Goal: Task Accomplishment & Management: Manage account settings

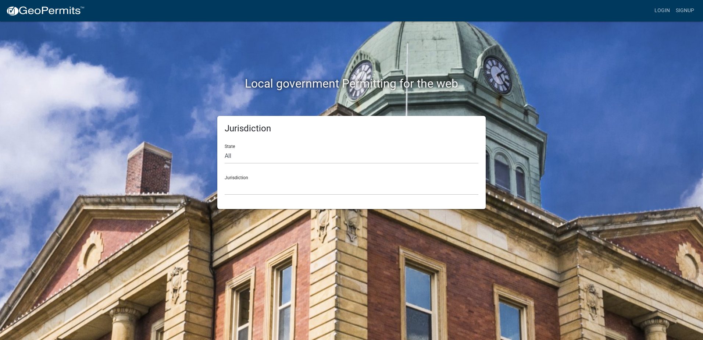
click at [252, 145] on div "State All Colorado Georgia Indiana Iowa Kansas Minnesota Ohio South Carolina Wi…" at bounding box center [352, 150] width 254 height 25
click at [248, 158] on select "All [US_STATE] [US_STATE] [US_STATE] [US_STATE] [US_STATE] [US_STATE] [US_STATE…" at bounding box center [352, 155] width 254 height 15
select select "[US_STATE]"
click at [225, 148] on select "All [US_STATE] [US_STATE] [US_STATE] [US_STATE] [US_STATE] [US_STATE] [US_STATE…" at bounding box center [352, 155] width 254 height 15
click at [250, 187] on select "Becker County, Minnesota Benton County, Minnesota Carlton County, Minnesota Cit…" at bounding box center [352, 187] width 254 height 15
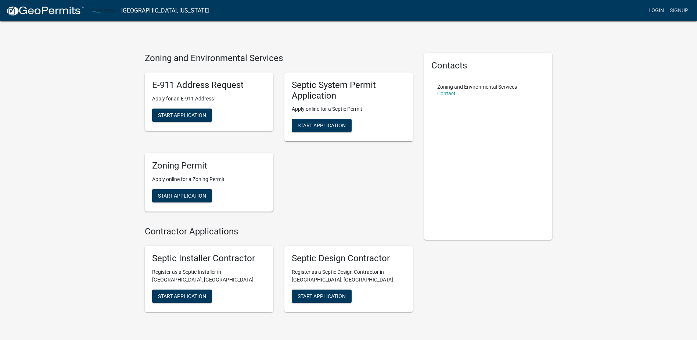
click at [659, 11] on link "Login" at bounding box center [656, 11] width 21 height 14
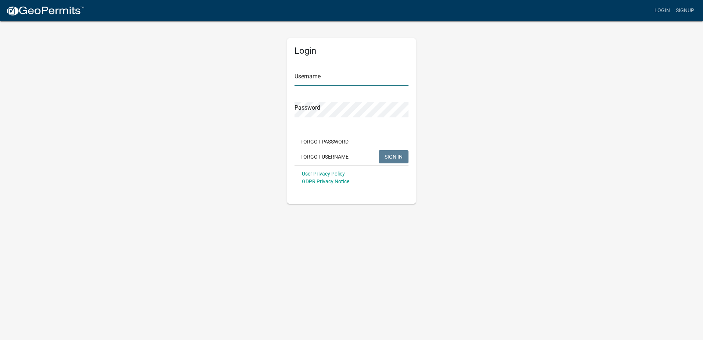
click at [304, 77] on input "Username" at bounding box center [351, 78] width 114 height 15
type input "dmhouse"
click at [379, 150] on button "SIGN IN" at bounding box center [394, 156] width 30 height 13
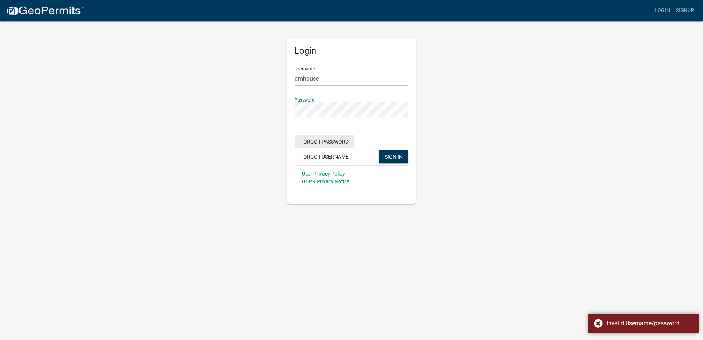
click at [338, 141] on button "Forgot Password" at bounding box center [324, 141] width 60 height 13
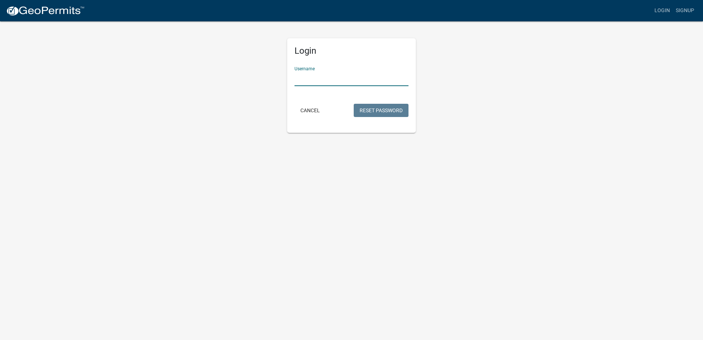
click at [340, 85] on input "Username" at bounding box center [351, 78] width 114 height 15
click at [367, 112] on button "Reset Password" at bounding box center [381, 110] width 55 height 13
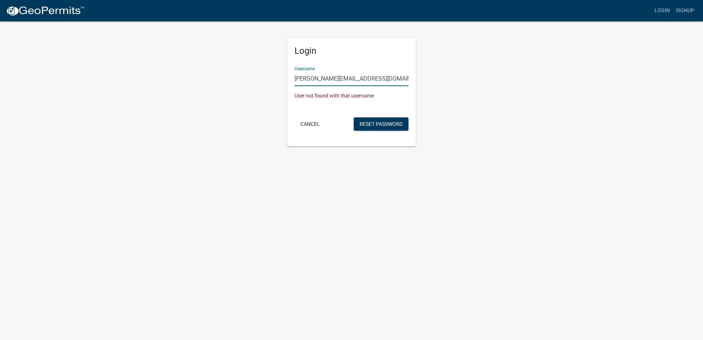
click at [386, 77] on input "donna.house87@gmail.com" at bounding box center [351, 78] width 114 height 15
drag, startPoint x: 386, startPoint y: 77, endPoint x: 450, endPoint y: 85, distance: 65.2
click at [282, 87] on div "Login Username donna.house87@gmail.com User not found with that username Cancel…" at bounding box center [352, 84] width 140 height 126
type input "dhouse"
click at [394, 128] on button "Reset Password" at bounding box center [381, 123] width 55 height 13
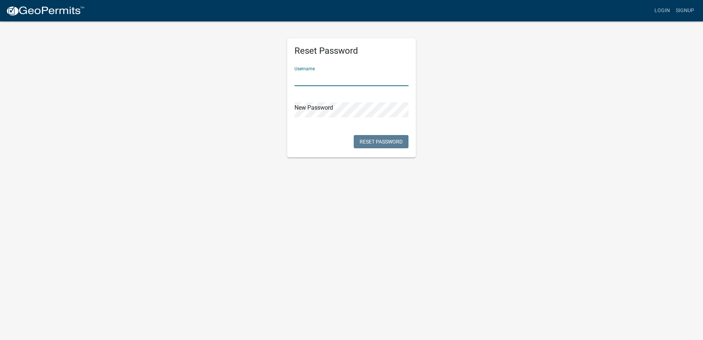
click at [334, 79] on input "text" at bounding box center [351, 78] width 114 height 15
type input "dhouse"
click at [390, 140] on button "Reset Password" at bounding box center [381, 141] width 55 height 13
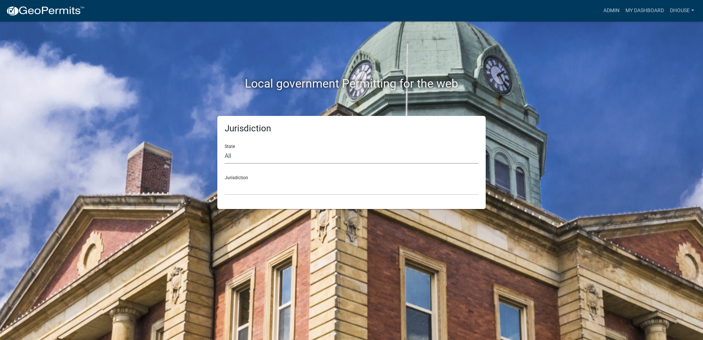
click at [329, 158] on select "All [US_STATE] [US_STATE] [US_STATE] [US_STATE] [US_STATE] [US_STATE] [US_STATE…" at bounding box center [352, 155] width 254 height 15
click at [656, 11] on link "My Dashboard" at bounding box center [644, 11] width 44 height 14
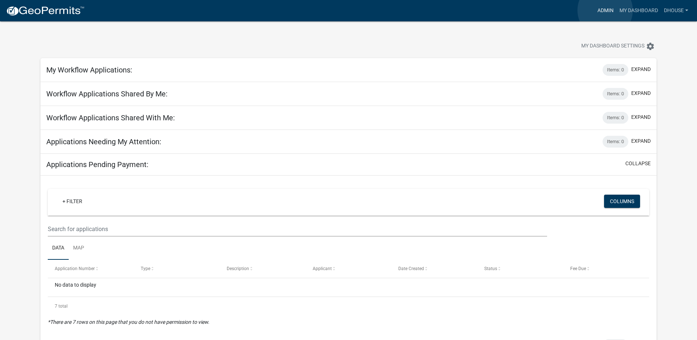
click at [605, 10] on link "Admin" at bounding box center [606, 11] width 22 height 14
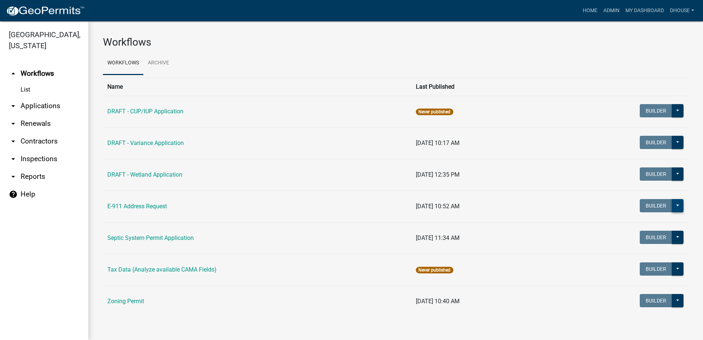
click at [674, 205] on button at bounding box center [677, 205] width 12 height 13
click at [35, 138] on link "arrow_drop_down Contractors" at bounding box center [44, 141] width 88 height 18
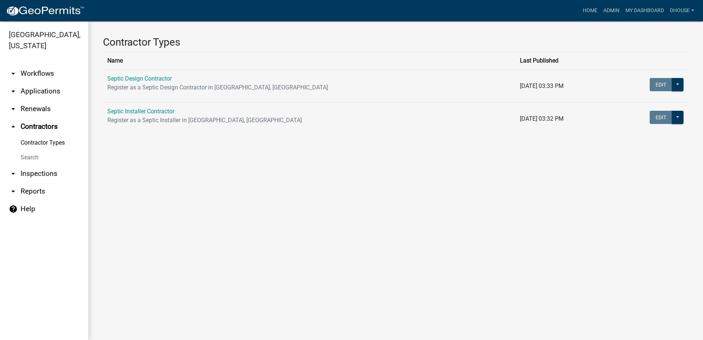
click at [38, 173] on link "arrow_drop_down Inspections" at bounding box center [44, 174] width 88 height 18
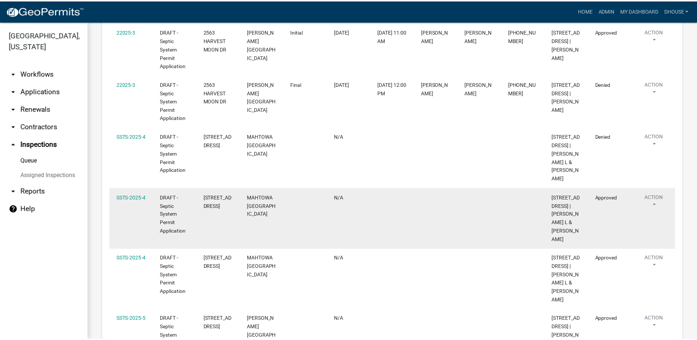
scroll to position [466, 0]
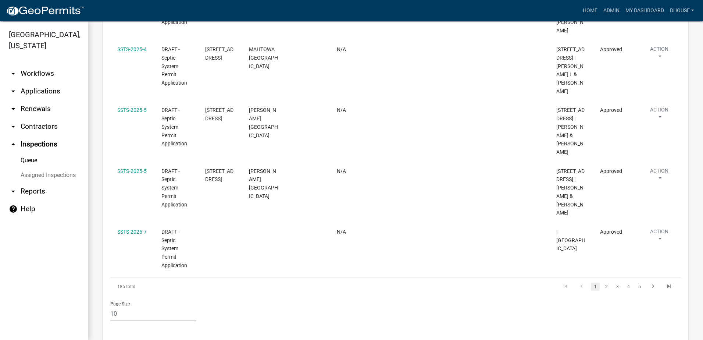
click at [32, 161] on link "Queue" at bounding box center [44, 160] width 88 height 15
click at [31, 193] on link "arrow_drop_down Reports" at bounding box center [44, 191] width 88 height 18
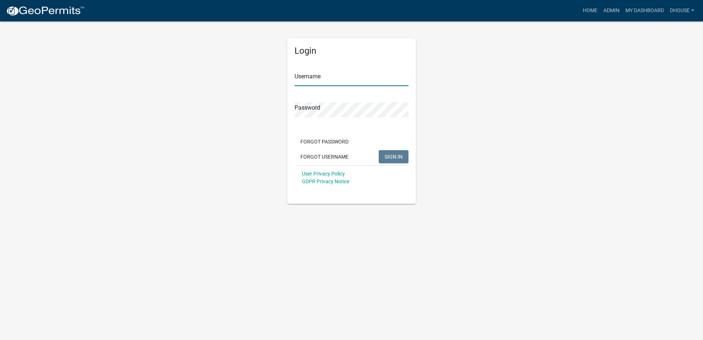
type input "dhouse"
click at [396, 159] on span "SIGN IN" at bounding box center [393, 156] width 18 height 6
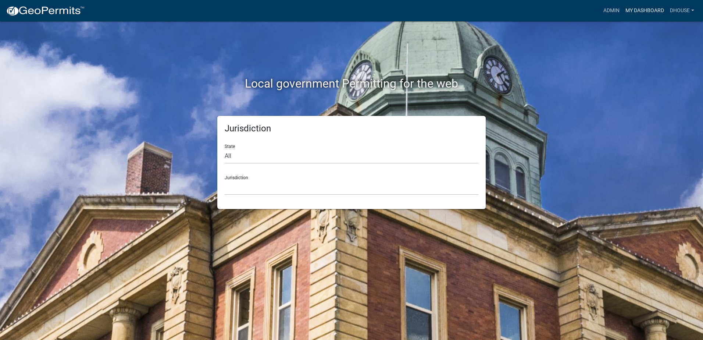
click at [642, 8] on link "My Dashboard" at bounding box center [644, 11] width 44 height 14
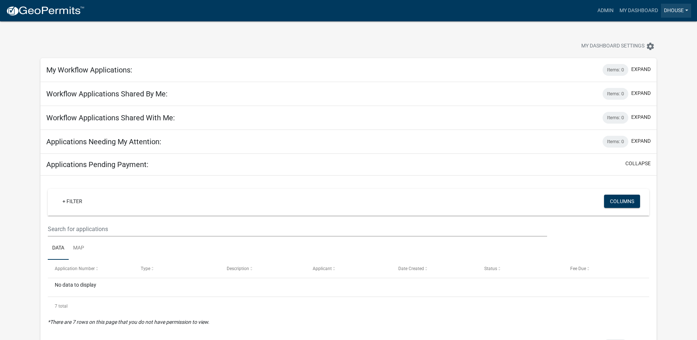
click at [666, 8] on link "dhouse" at bounding box center [676, 11] width 30 height 14
click at [647, 8] on link "My Dashboard" at bounding box center [639, 11] width 44 height 14
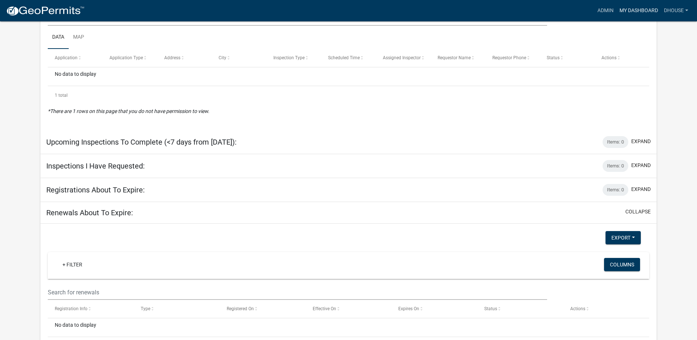
scroll to position [361, 0]
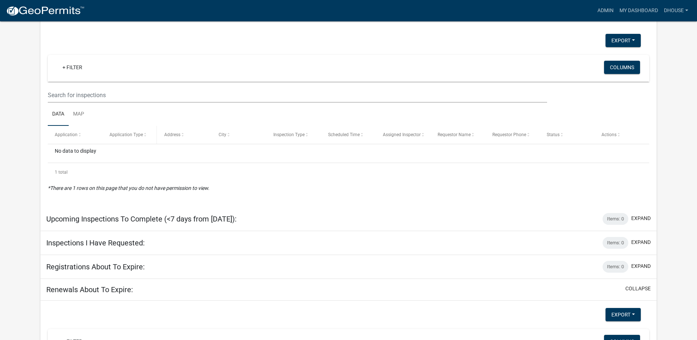
click at [129, 136] on span "Application Type" at bounding box center [126, 134] width 33 height 5
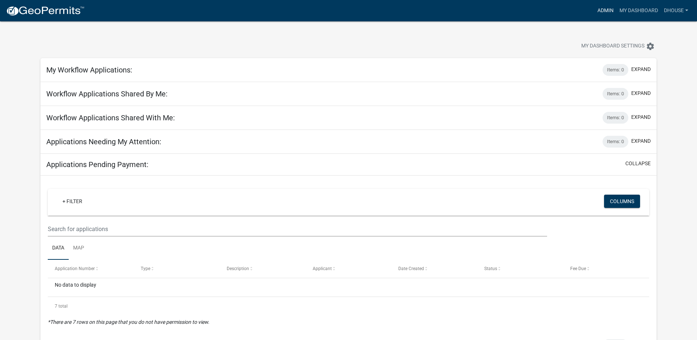
click at [602, 7] on link "Admin" at bounding box center [606, 11] width 22 height 14
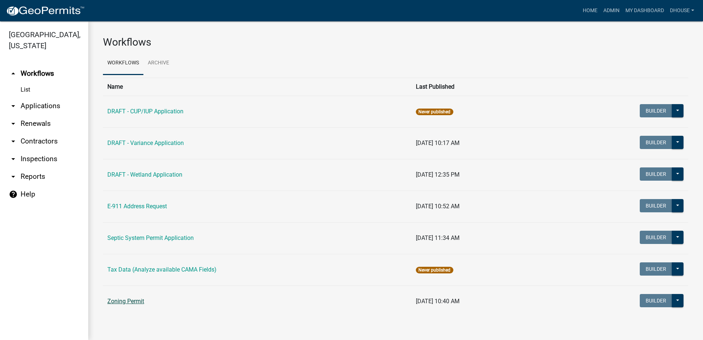
click at [123, 300] on link "Zoning Permit" at bounding box center [125, 300] width 37 height 7
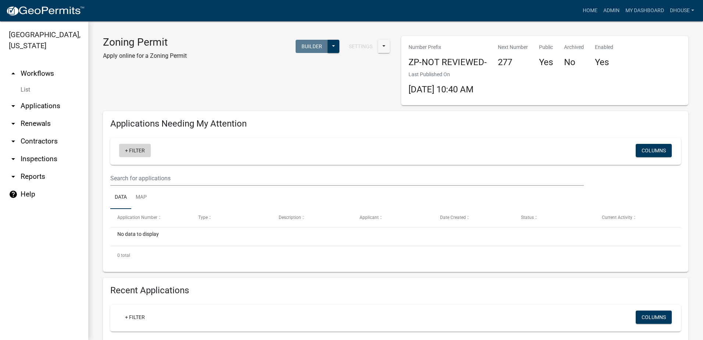
click at [135, 152] on link "+ Filter" at bounding box center [135, 150] width 32 height 13
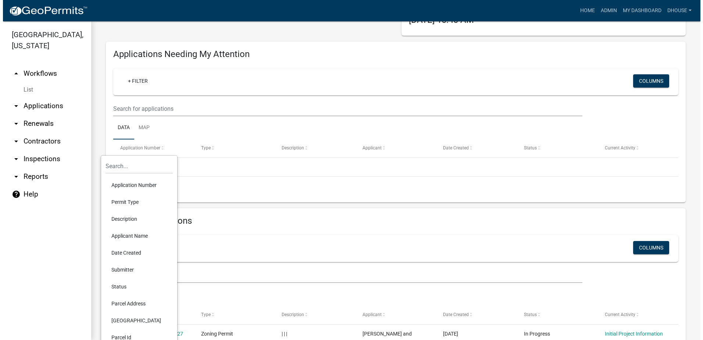
scroll to position [74, 0]
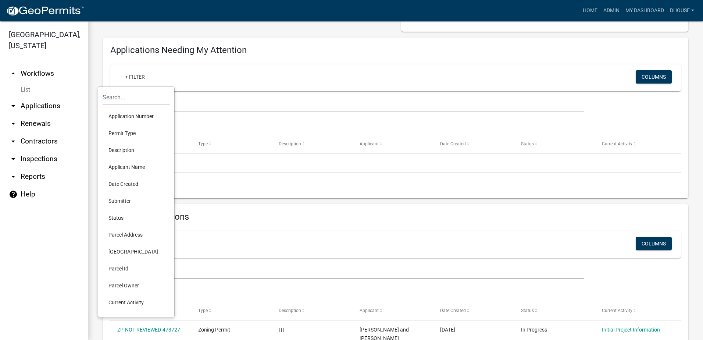
click at [264, 64] on div "+ Filter Columns" at bounding box center [396, 77] width 564 height 27
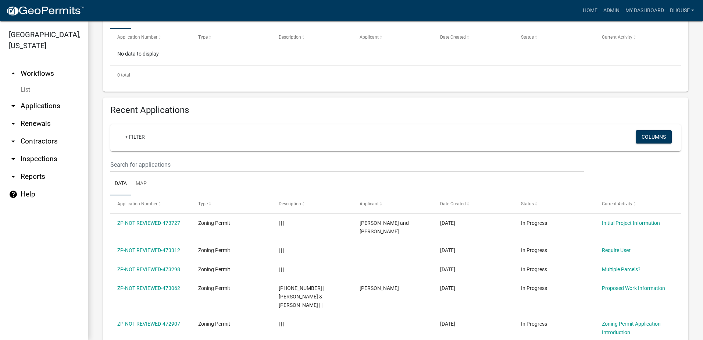
scroll to position [184, 0]
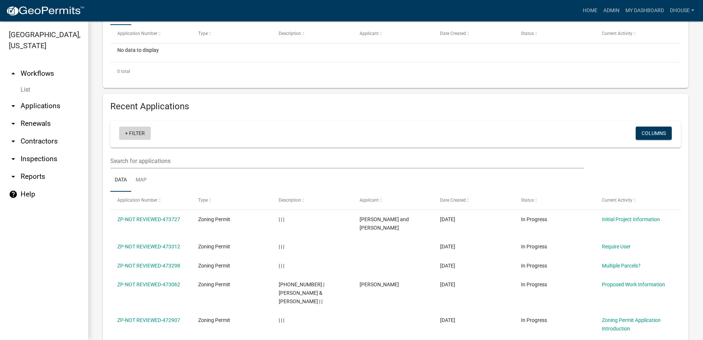
click at [129, 133] on link "+ Filter" at bounding box center [135, 132] width 32 height 13
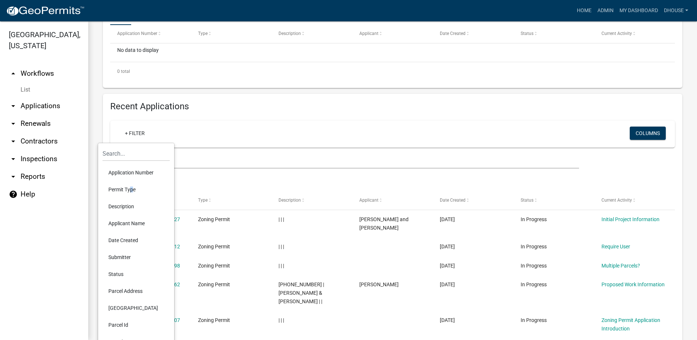
click at [129, 188] on li "Permit Type" at bounding box center [136, 189] width 67 height 17
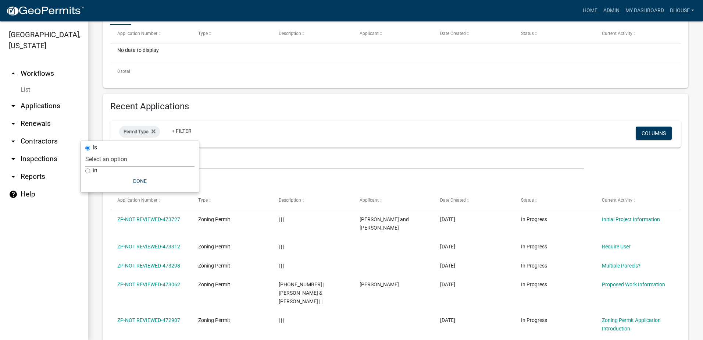
click at [113, 156] on select "Select an option DRAFT - CUP/IUP Application DRAFT - Variance Application DRAFT…" at bounding box center [139, 158] width 109 height 15
select select "cc78e7fe-0cff-41cc-be87-87c5119575e5"
click at [103, 151] on select "Select an option DRAFT - CUP/IUP Application DRAFT - Variance Application DRAFT…" at bounding box center [139, 158] width 109 height 15
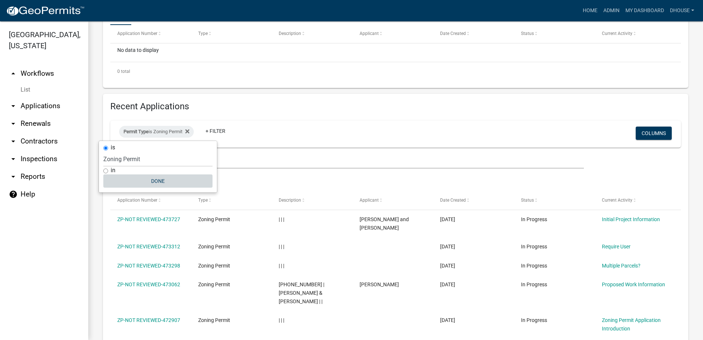
drag, startPoint x: 151, startPoint y: 182, endPoint x: 157, endPoint y: 182, distance: 6.2
click at [152, 182] on button "Done" at bounding box center [157, 180] width 109 height 13
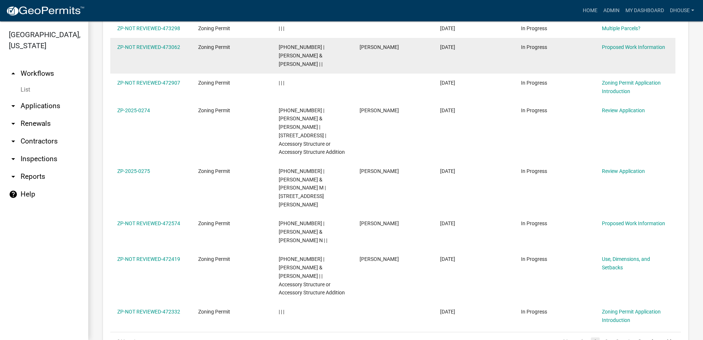
scroll to position [426, 0]
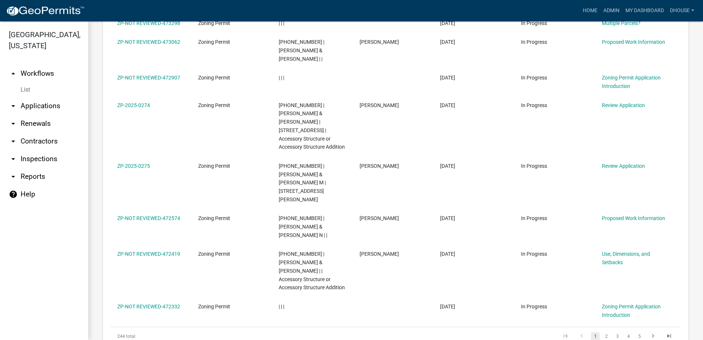
select select "3: 100"
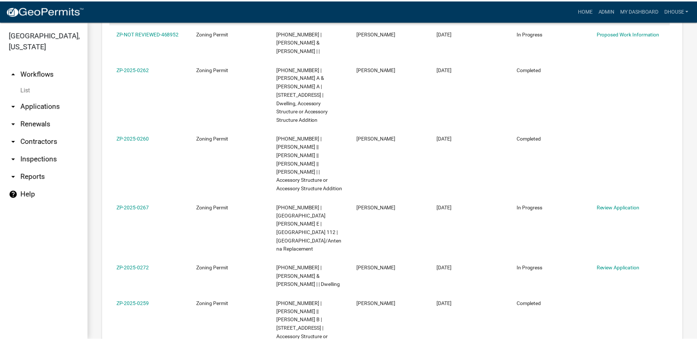
scroll to position [1051, 0]
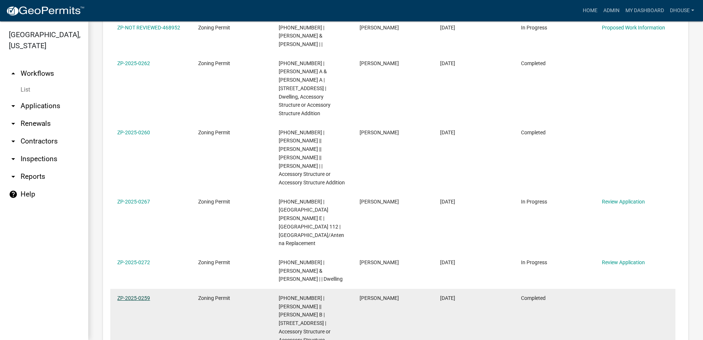
click at [138, 295] on link "ZP-2025-0259" at bounding box center [133, 298] width 33 height 6
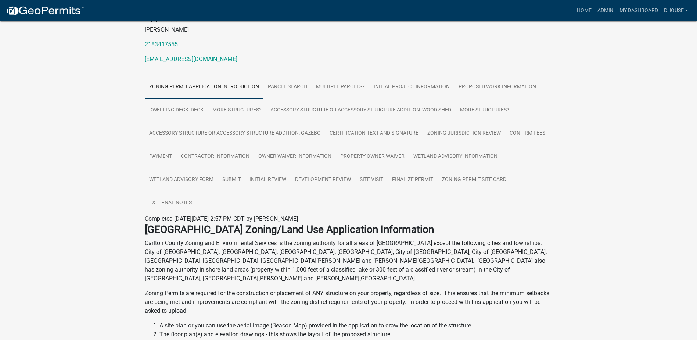
scroll to position [3, 0]
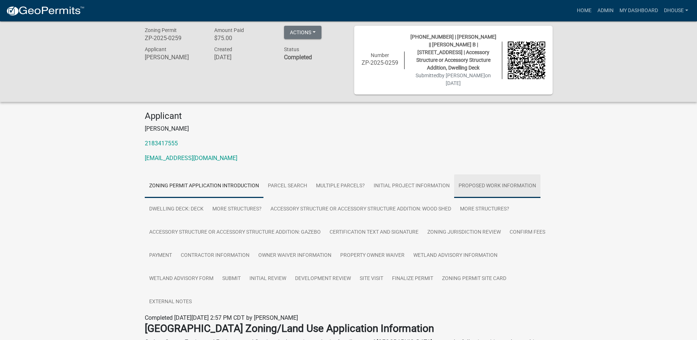
click at [476, 187] on link "Proposed Work Information" at bounding box center [497, 186] width 86 height 24
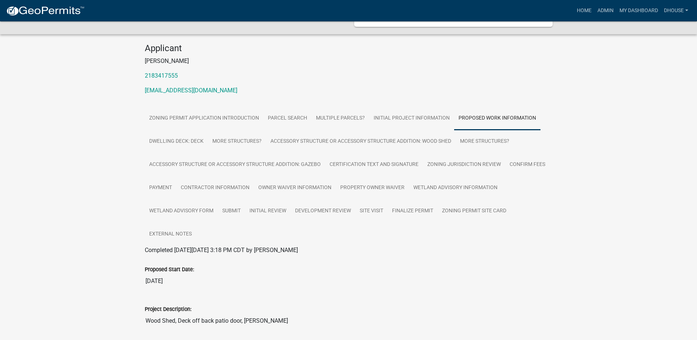
scroll to position [0, 0]
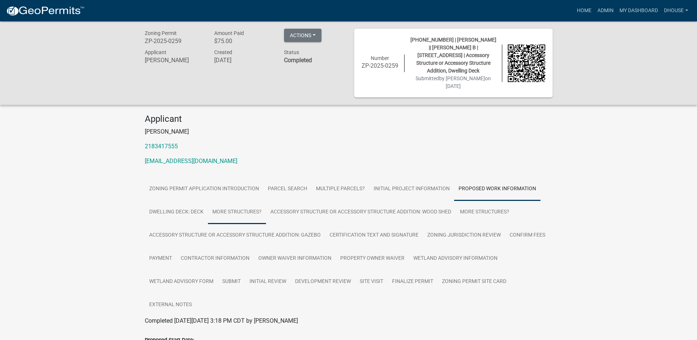
click at [243, 215] on link "More Structures?" at bounding box center [237, 212] width 58 height 24
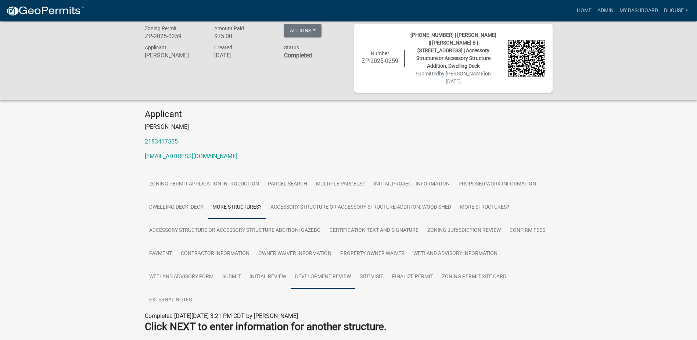
scroll to position [35, 0]
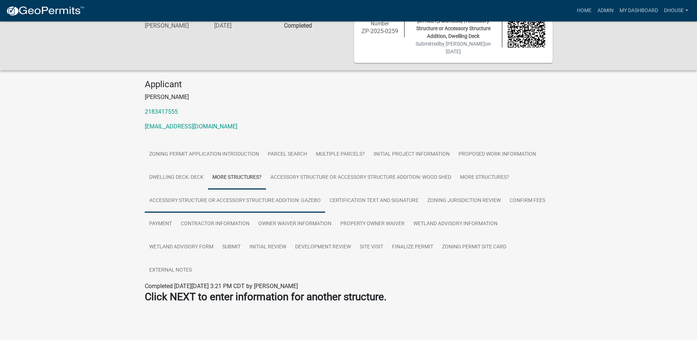
click at [304, 200] on link "Accessory Structure or Accessory Structure Addition: Gazebo" at bounding box center [235, 201] width 180 height 24
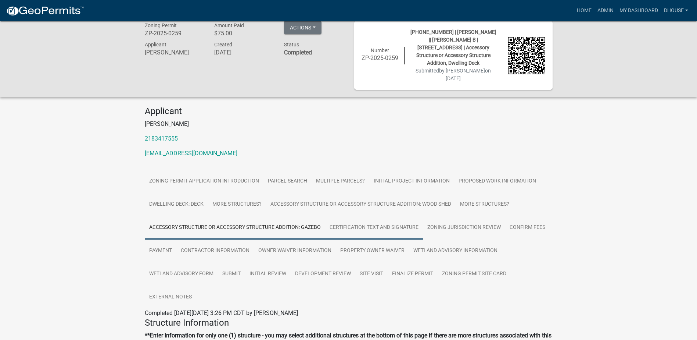
scroll to position [6, 0]
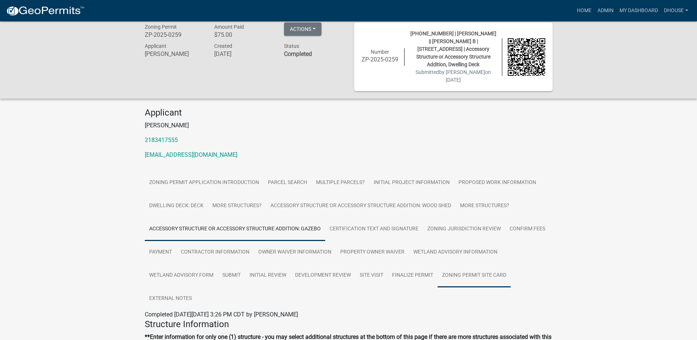
click at [461, 277] on link "Zoning Permit Site Card" at bounding box center [474, 275] width 73 height 24
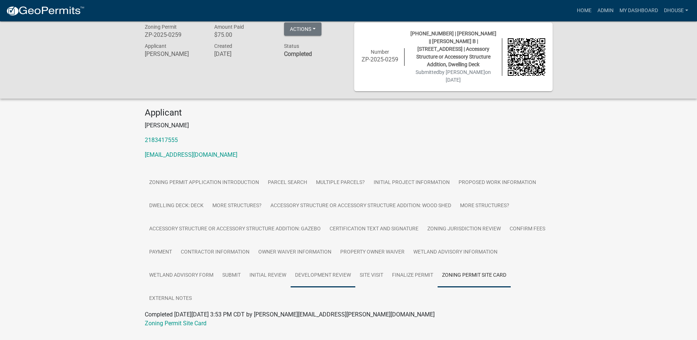
scroll to position [25, 0]
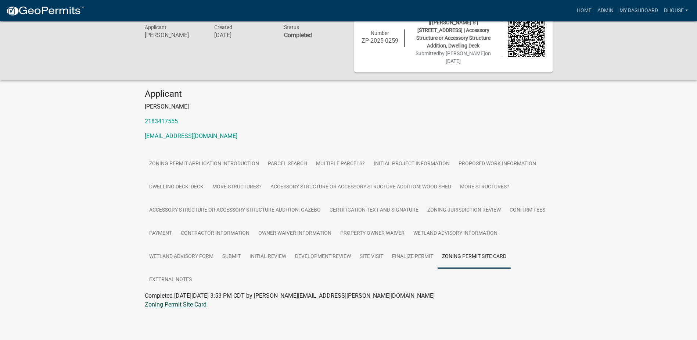
click at [164, 302] on link "Zoning Permit Site Card" at bounding box center [176, 304] width 62 height 7
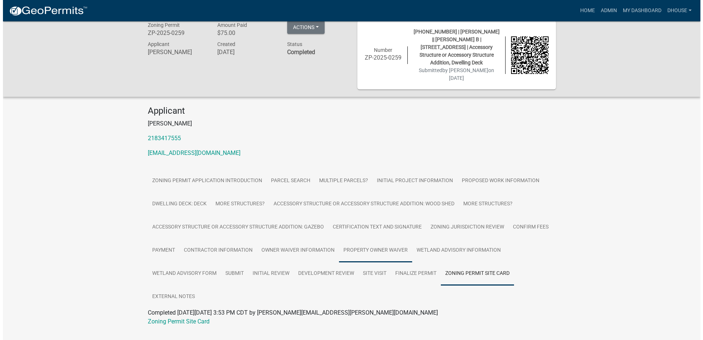
scroll to position [0, 0]
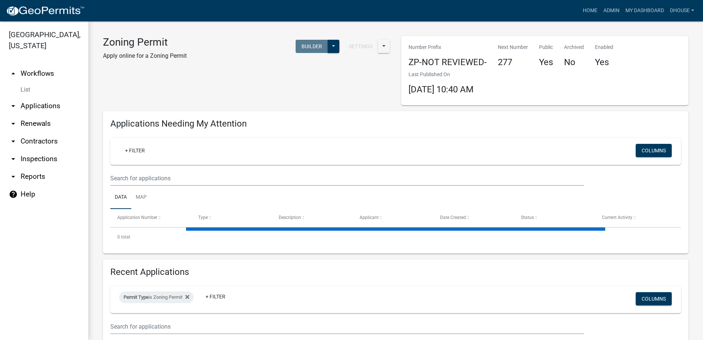
select select "3: 100"
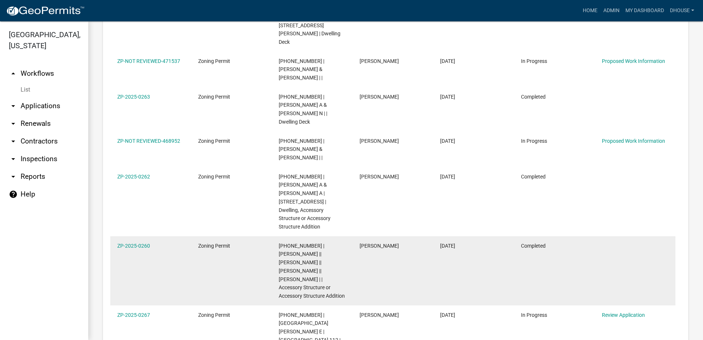
scroll to position [956, 0]
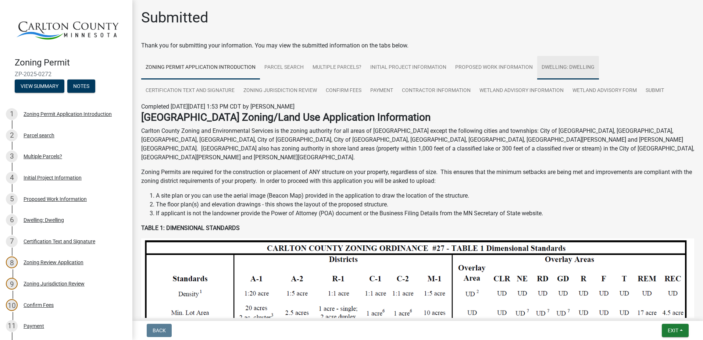
click at [545, 67] on link "Dwelling: Dwelling" at bounding box center [568, 68] width 62 height 24
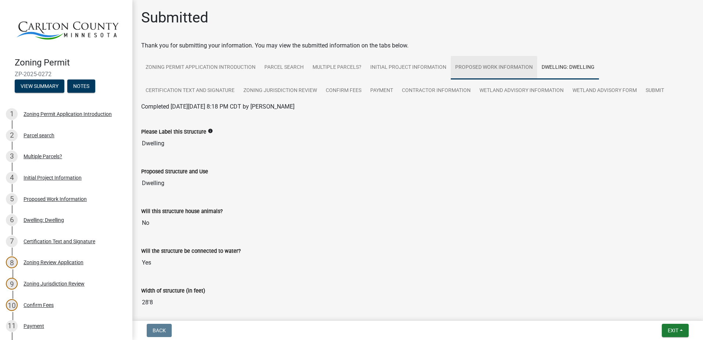
click at [485, 68] on link "Proposed Work Information" at bounding box center [494, 68] width 86 height 24
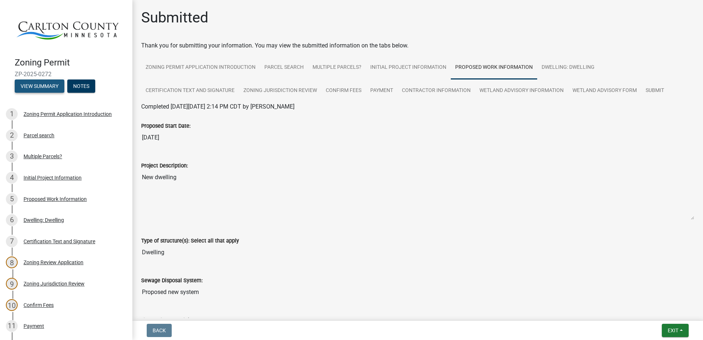
click at [56, 85] on button "View Summary" at bounding box center [40, 85] width 50 height 13
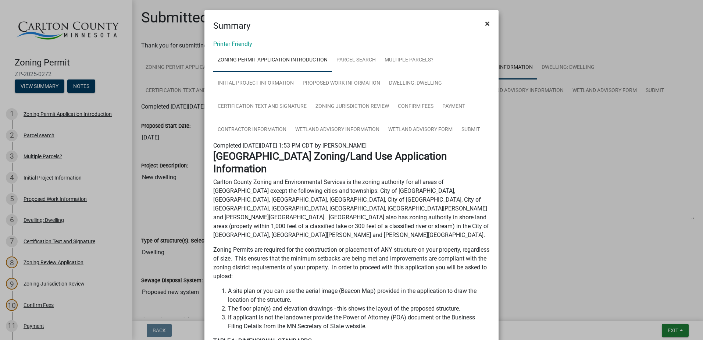
click at [491, 22] on button "×" at bounding box center [487, 23] width 17 height 21
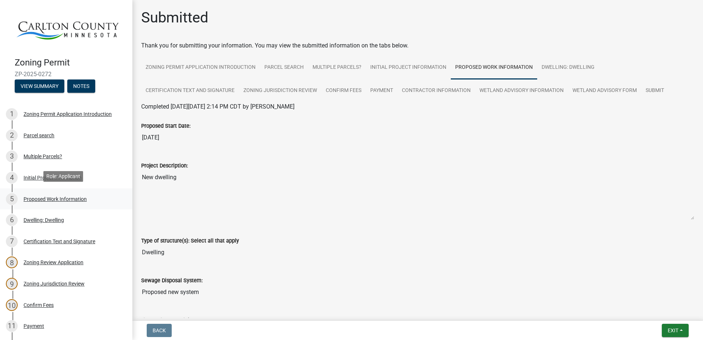
click at [65, 197] on div "Proposed Work Information" at bounding box center [55, 198] width 63 height 5
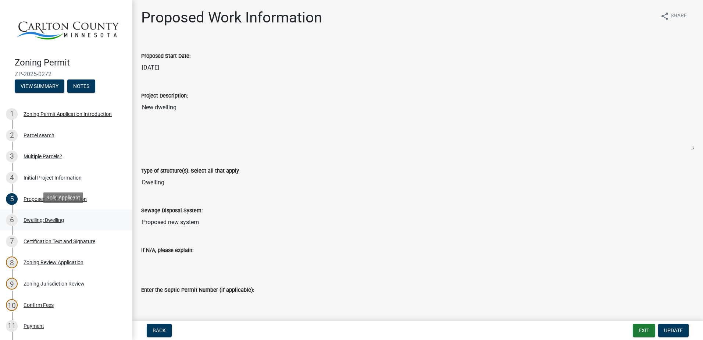
click at [58, 218] on div "Dwelling: Dwelling" at bounding box center [44, 219] width 40 height 5
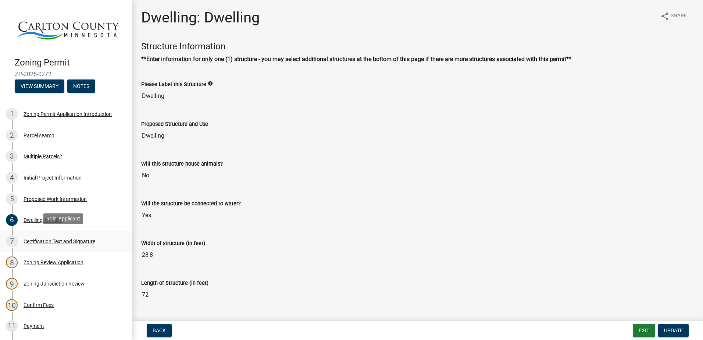
click at [63, 239] on div "Certification Text and Signature" at bounding box center [60, 241] width 72 height 5
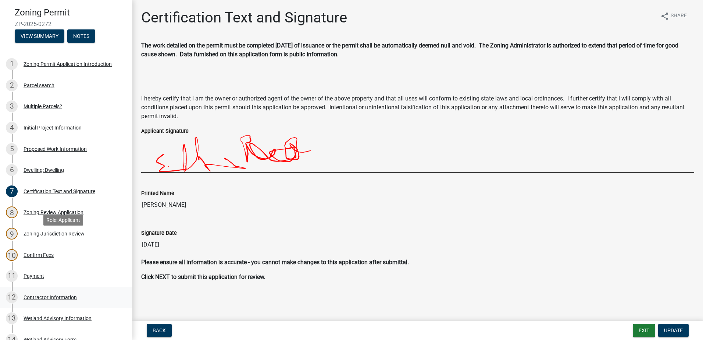
scroll to position [110, 0]
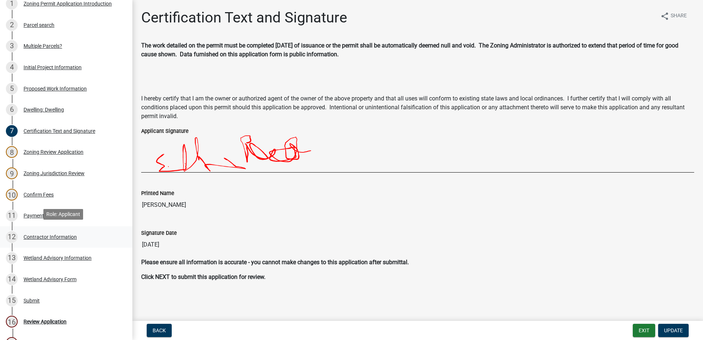
click at [46, 234] on div "Contractor Information" at bounding box center [50, 236] width 53 height 5
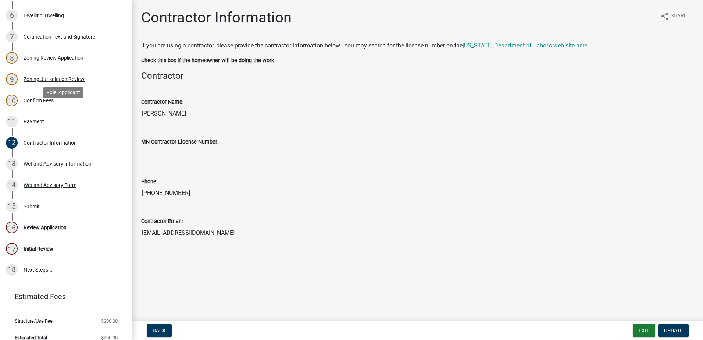
scroll to position [211, 0]
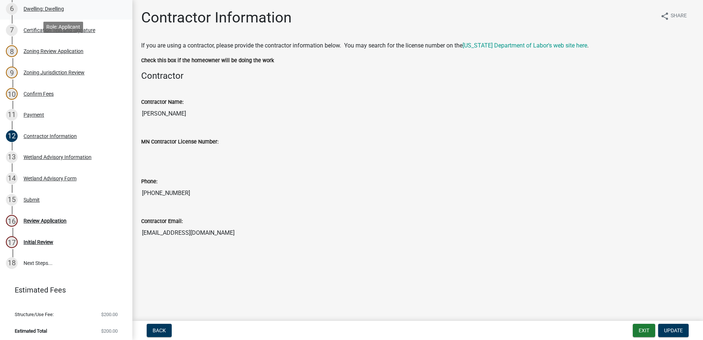
click at [51, 9] on div "Dwelling: Dwelling" at bounding box center [44, 8] width 40 height 5
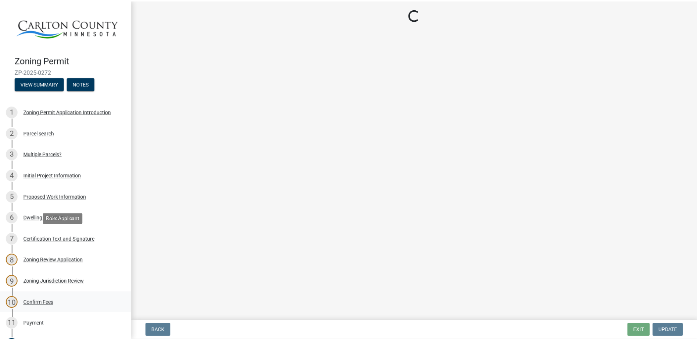
scroll to position [0, 0]
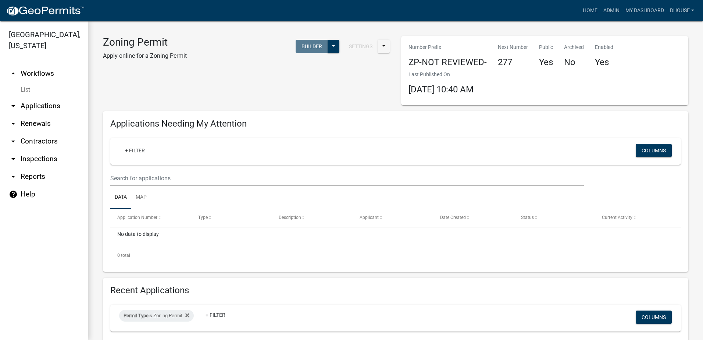
select select "3: 100"
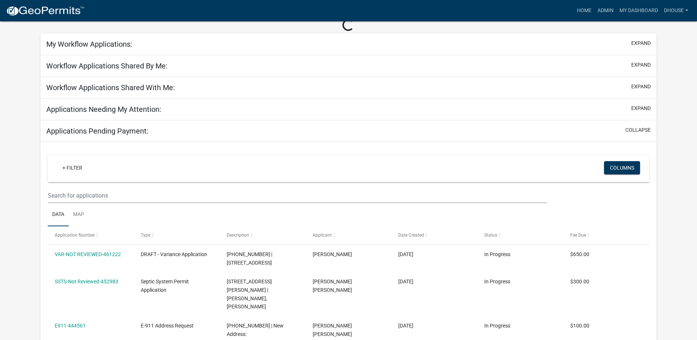
scroll to position [110, 0]
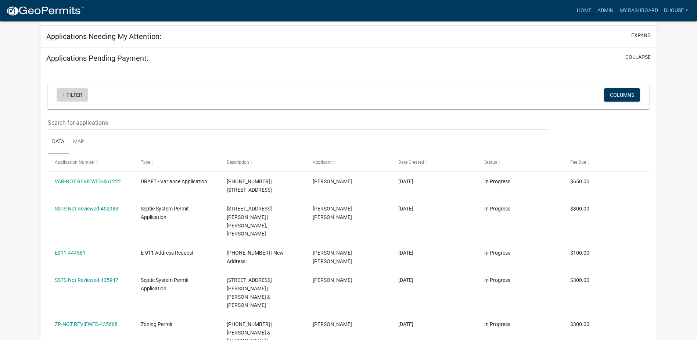
click at [64, 96] on link "+ Filter" at bounding box center [73, 94] width 32 height 13
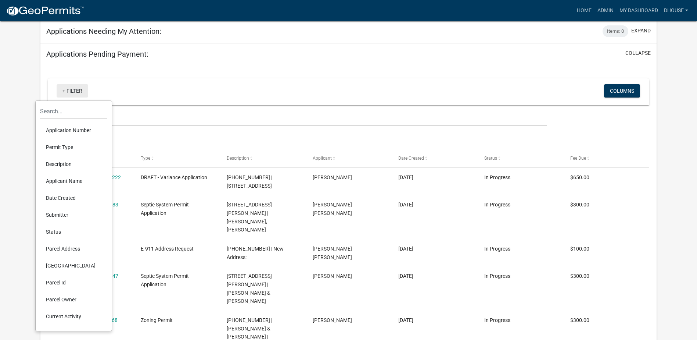
scroll to position [100, 0]
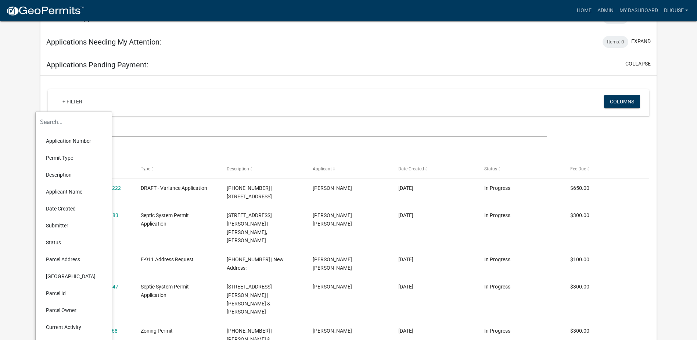
click at [164, 103] on div "+ Filter" at bounding box center [249, 102] width 397 height 15
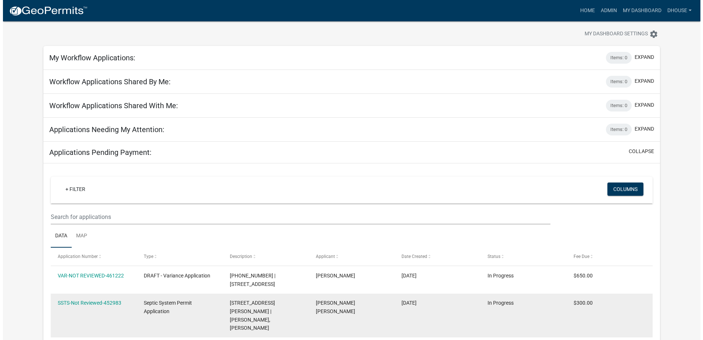
scroll to position [0, 0]
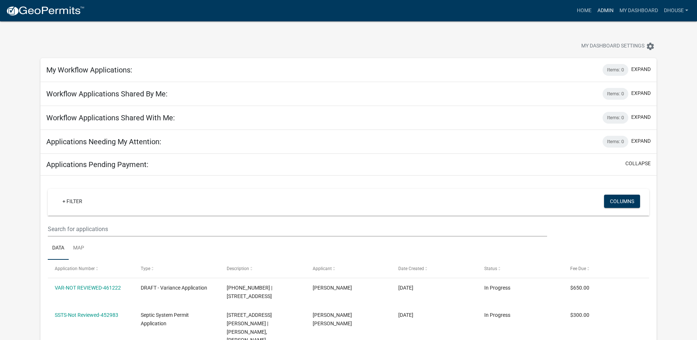
click at [602, 11] on link "Admin" at bounding box center [606, 11] width 22 height 14
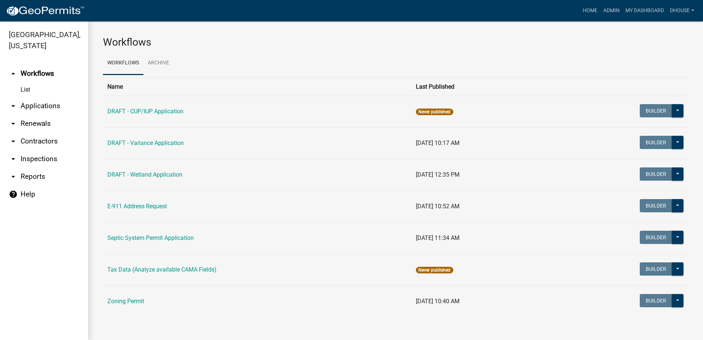
click at [39, 179] on link "arrow_drop_down Reports" at bounding box center [44, 177] width 88 height 18
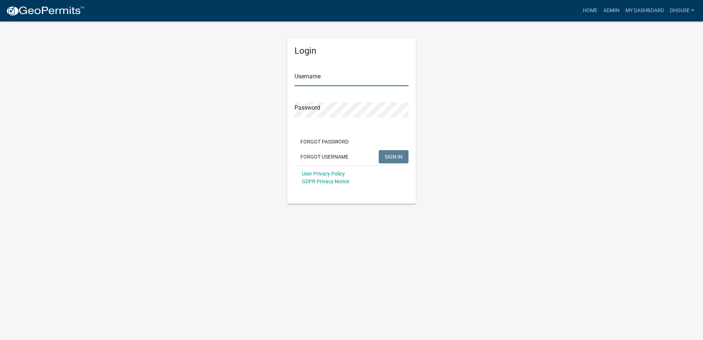
type input "dhouse"
click at [393, 156] on span "SIGN IN" at bounding box center [393, 156] width 18 height 6
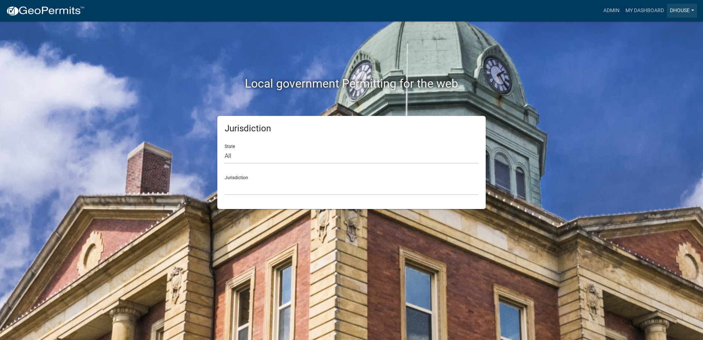
click at [678, 8] on link "dhouse" at bounding box center [682, 11] width 30 height 14
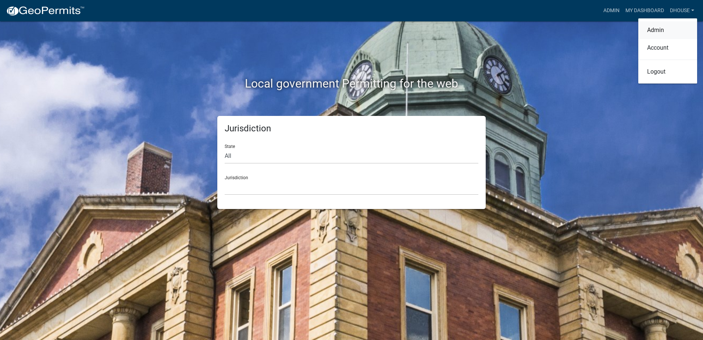
click at [650, 35] on link "Admin" at bounding box center [667, 30] width 59 height 18
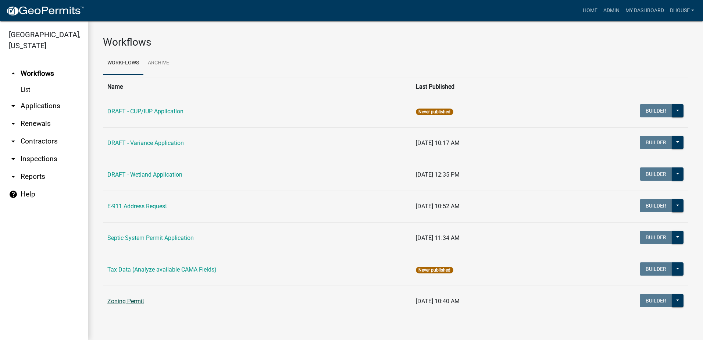
click at [140, 298] on link "Zoning Permit" at bounding box center [125, 300] width 37 height 7
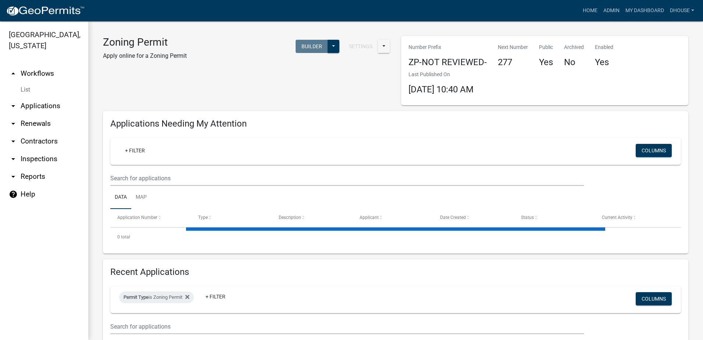
select select "3: 100"
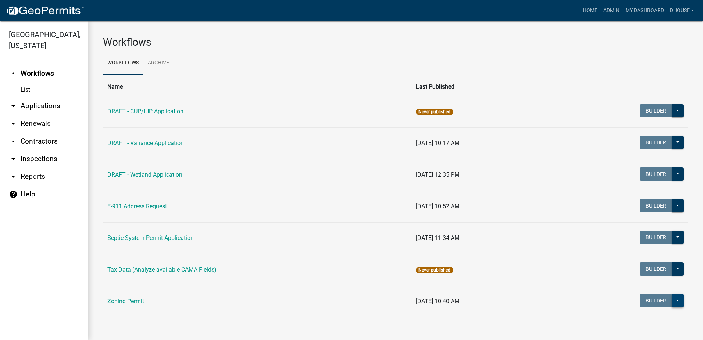
click at [680, 300] on button at bounding box center [677, 300] width 12 height 13
click at [677, 302] on button at bounding box center [677, 300] width 12 height 13
click at [644, 320] on div "Published Start Application" at bounding box center [652, 328] width 61 height 41
click at [651, 336] on button "Start Application" at bounding box center [652, 337] width 61 height 18
click at [674, 299] on button at bounding box center [677, 300] width 12 height 13
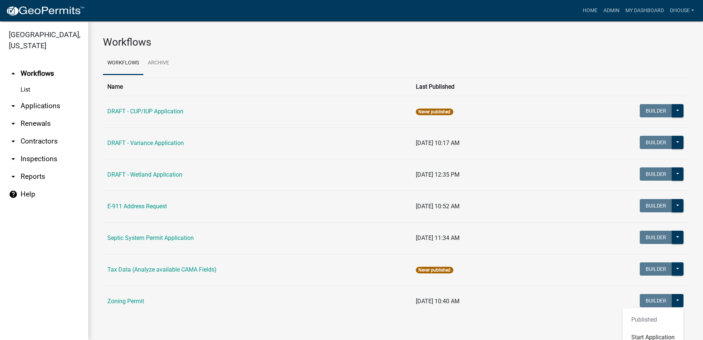
click at [648, 321] on div "Published Start Application" at bounding box center [652, 328] width 61 height 41
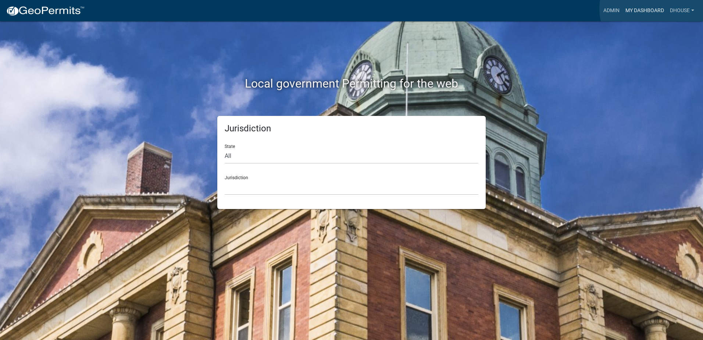
click at [655, 8] on link "My Dashboard" at bounding box center [644, 11] width 44 height 14
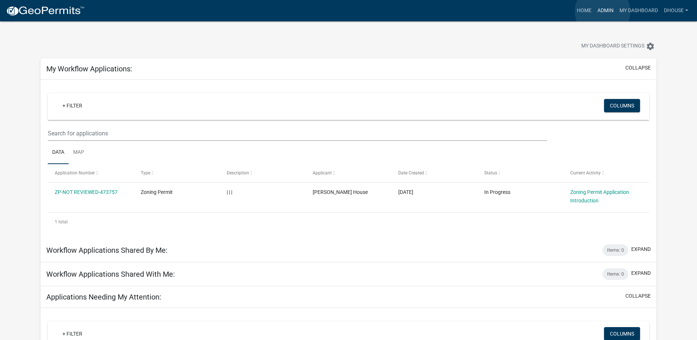
click at [603, 11] on link "Admin" at bounding box center [606, 11] width 22 height 14
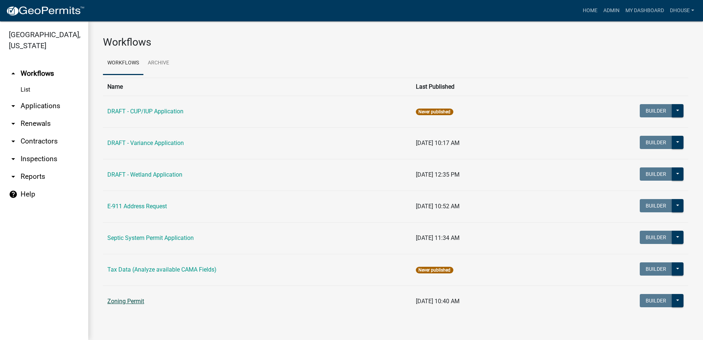
click at [118, 300] on link "Zoning Permit" at bounding box center [125, 300] width 37 height 7
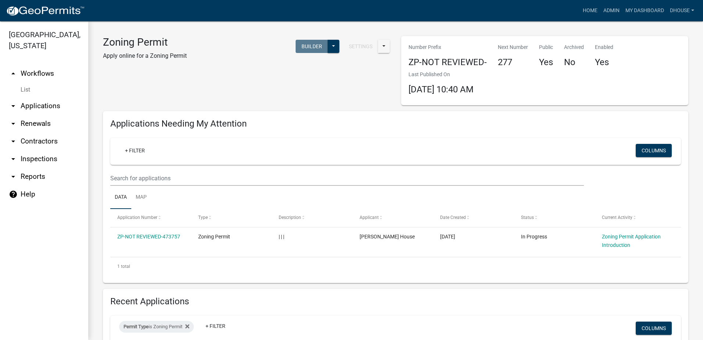
select select "3: 100"
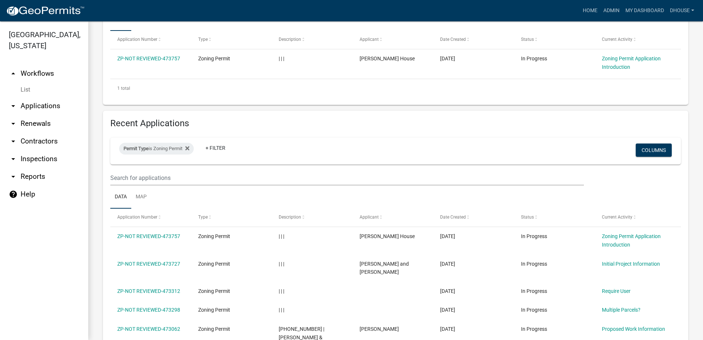
scroll to position [184, 0]
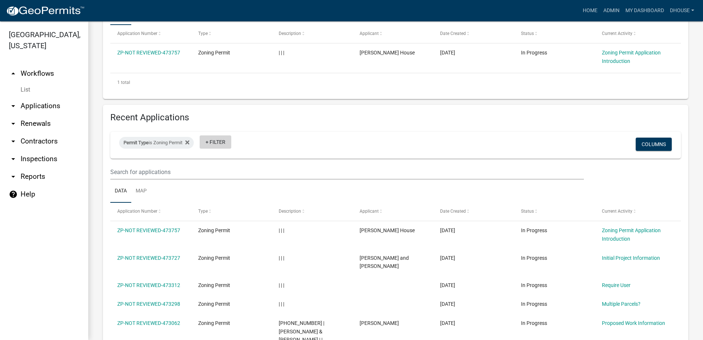
click at [226, 145] on link "+ Filter" at bounding box center [216, 141] width 32 height 13
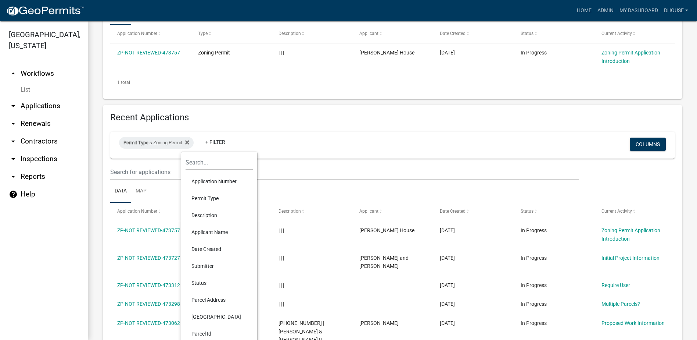
click at [215, 248] on li "Date Created" at bounding box center [219, 248] width 67 height 17
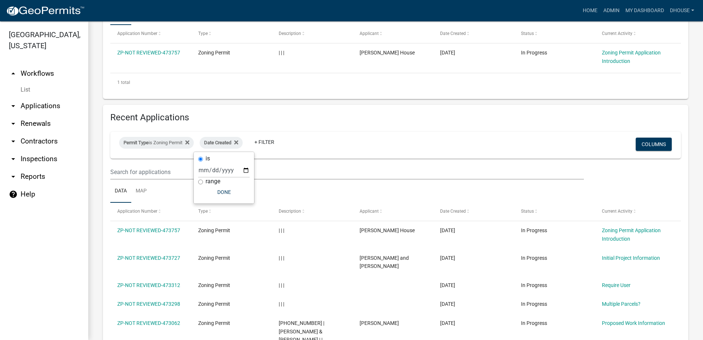
click at [199, 182] on input "range" at bounding box center [200, 181] width 5 height 5
radio input "true"
click at [223, 177] on select "Today Yesterday Current Week Previous Week Current Month Last Month Current Cal…" at bounding box center [249, 177] width 74 height 15
select select "this_1_years"
click at [212, 170] on select "Today Yesterday Current Week Previous Week Current Month Last Month Current Cal…" at bounding box center [249, 177] width 74 height 15
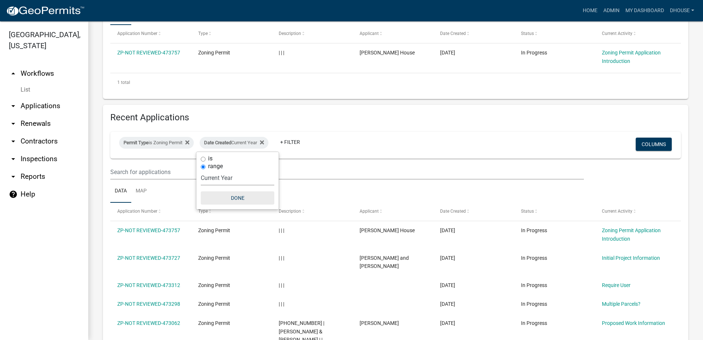
click at [241, 200] on button "Done" at bounding box center [238, 197] width 74 height 13
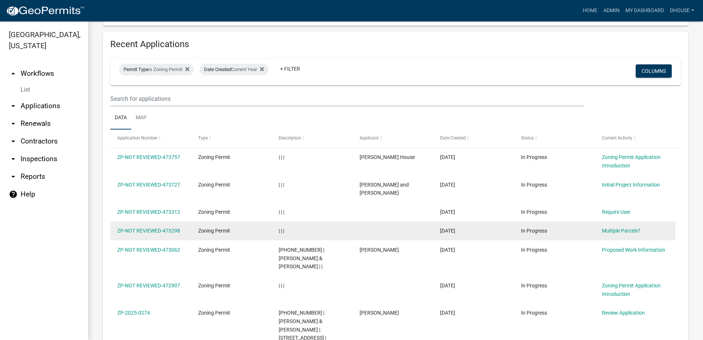
scroll to position [257, 0]
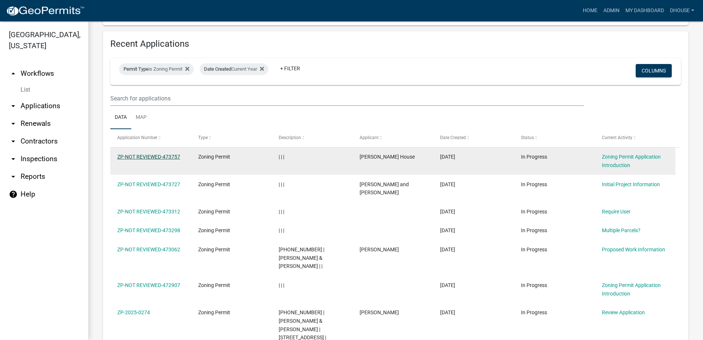
click at [135, 156] on link "ZP-NOT REVIEWED-473757" at bounding box center [148, 157] width 63 height 6
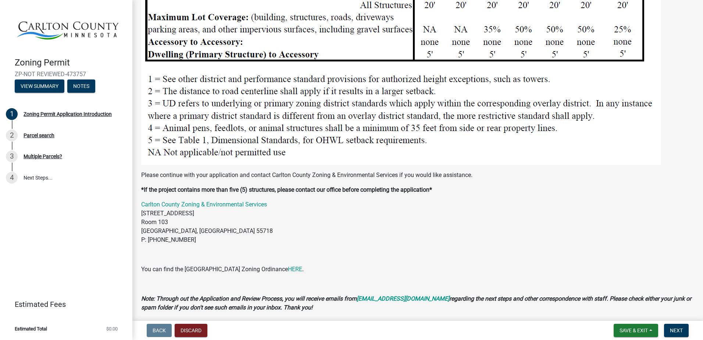
scroll to position [917, 0]
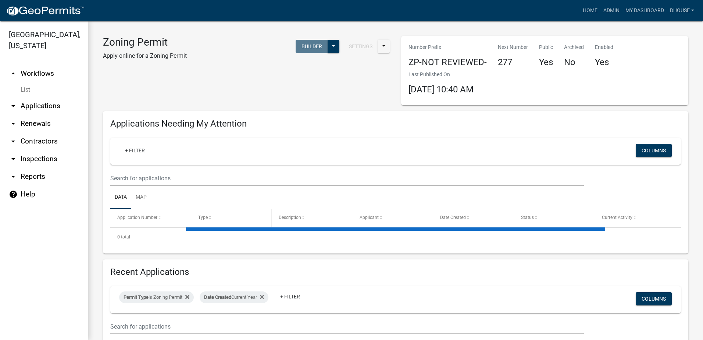
select select "3: 100"
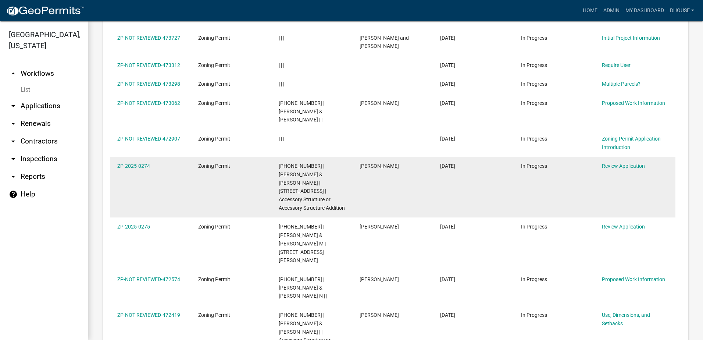
scroll to position [404, 0]
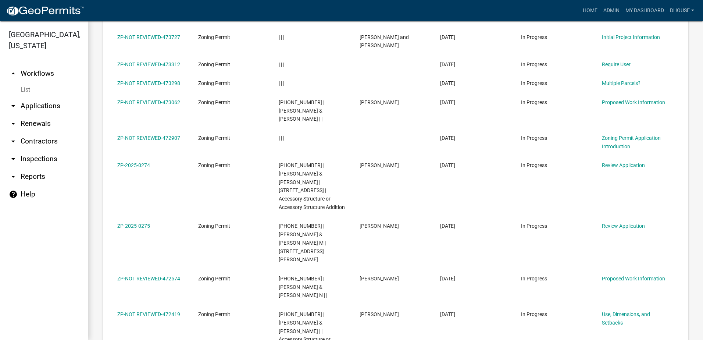
click at [28, 175] on link "arrow_drop_down Reports" at bounding box center [44, 177] width 88 height 18
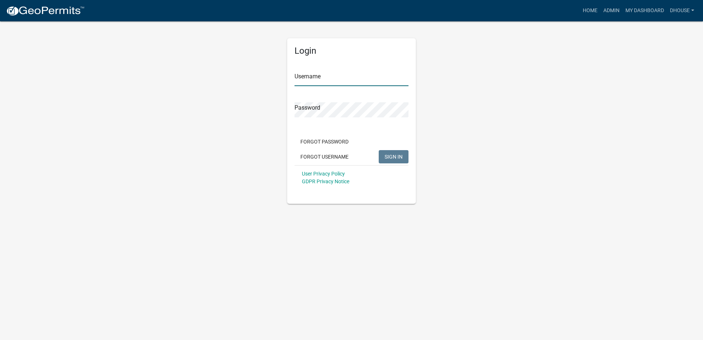
type input "dhouse"
click at [395, 157] on span "SIGN IN" at bounding box center [393, 156] width 18 height 6
